Goal: Find specific page/section: Find specific page/section

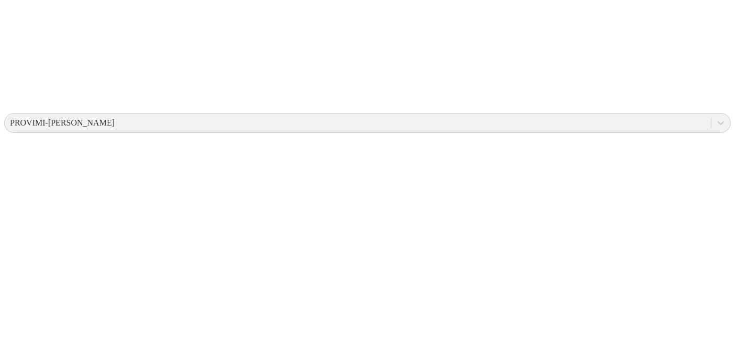
scroll to position [308, 0]
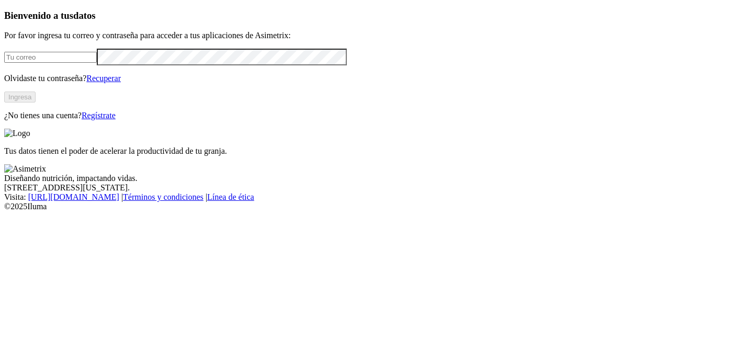
type input "manuela.chavarria@asimetrix.co"
click at [36, 103] on button "Ingresa" at bounding box center [19, 97] width 31 height 11
